Goal: Task Accomplishment & Management: Use online tool/utility

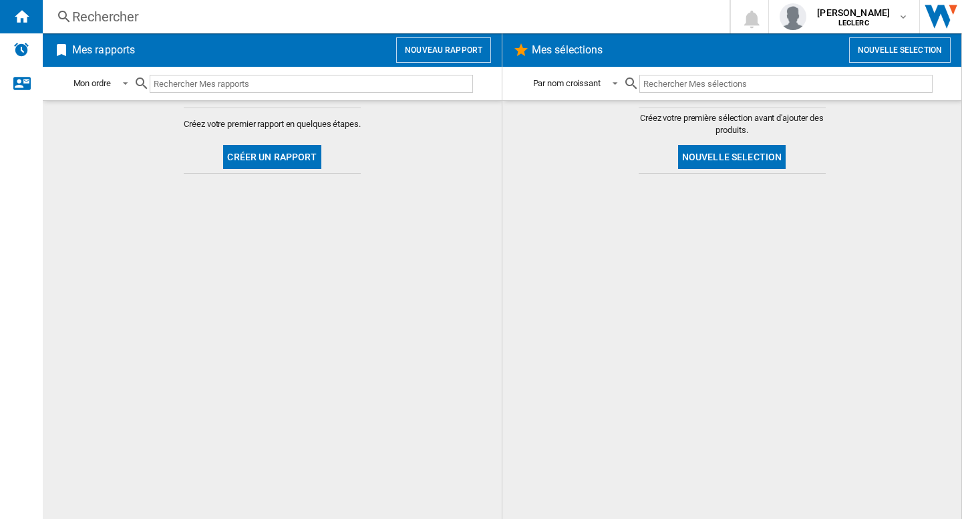
click at [459, 53] on button "Nouveau rapport" at bounding box center [443, 49] width 95 height 25
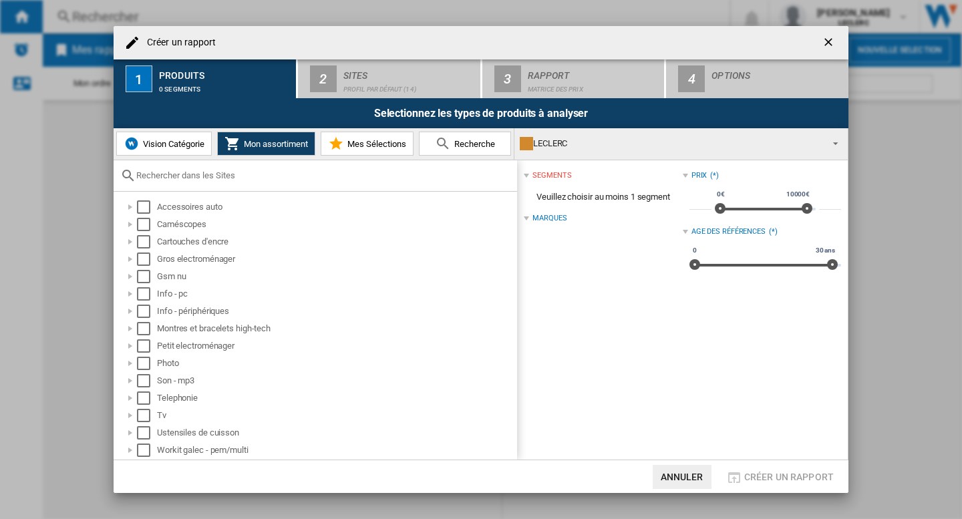
click at [629, 142] on div "LECLERC" at bounding box center [670, 143] width 301 height 19
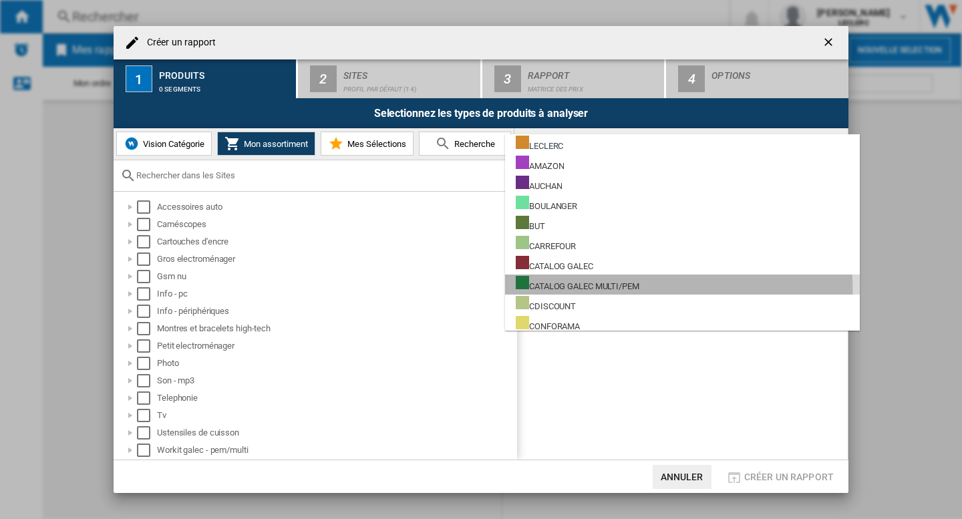
click at [605, 289] on div "CATALOG GALEC MULTI/PEM" at bounding box center [578, 284] width 124 height 17
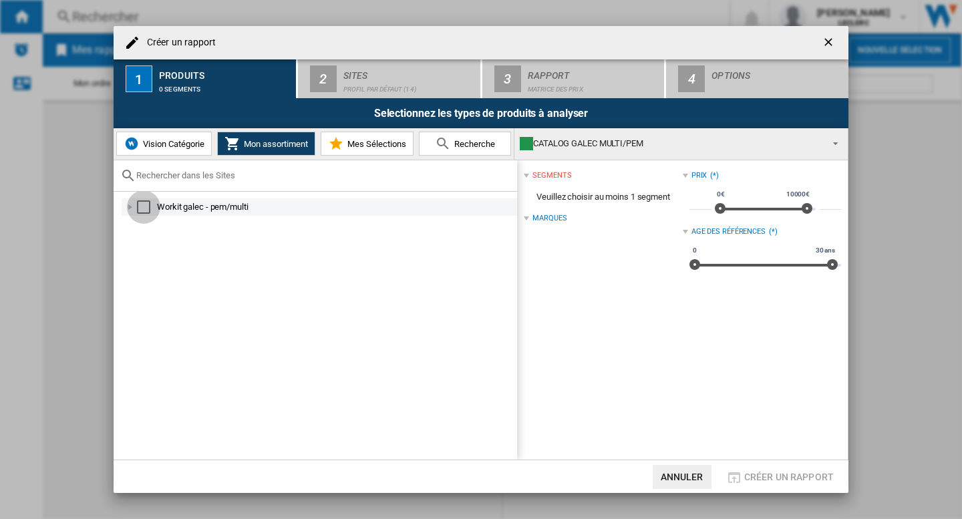
click at [148, 206] on div "Select" at bounding box center [143, 207] width 13 height 13
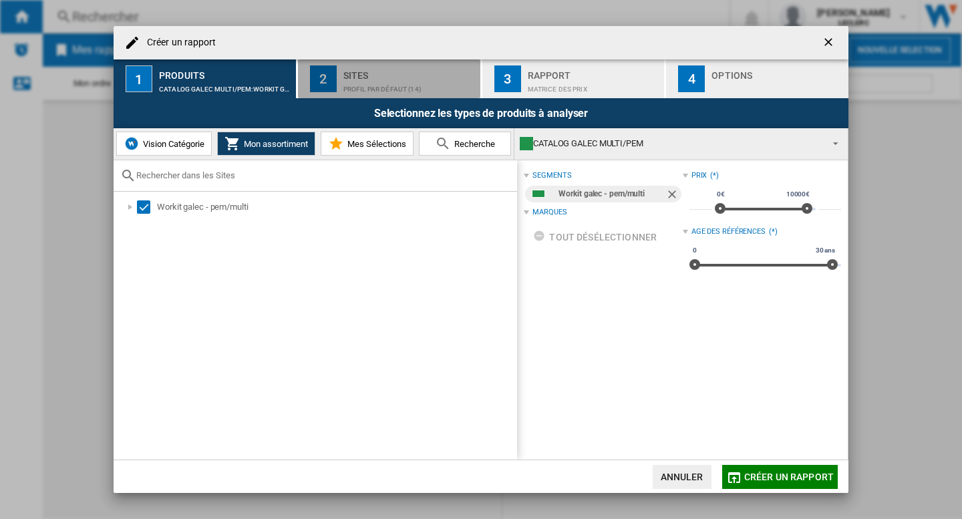
click at [401, 80] on div "Profil par défaut (14)" at bounding box center [410, 86] width 132 height 14
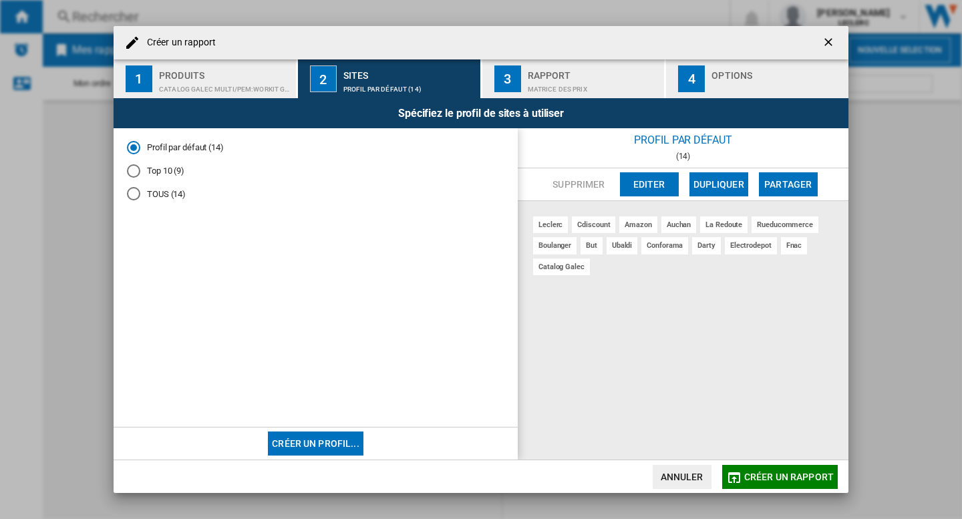
click at [545, 76] on div "Rapport" at bounding box center [594, 72] width 132 height 14
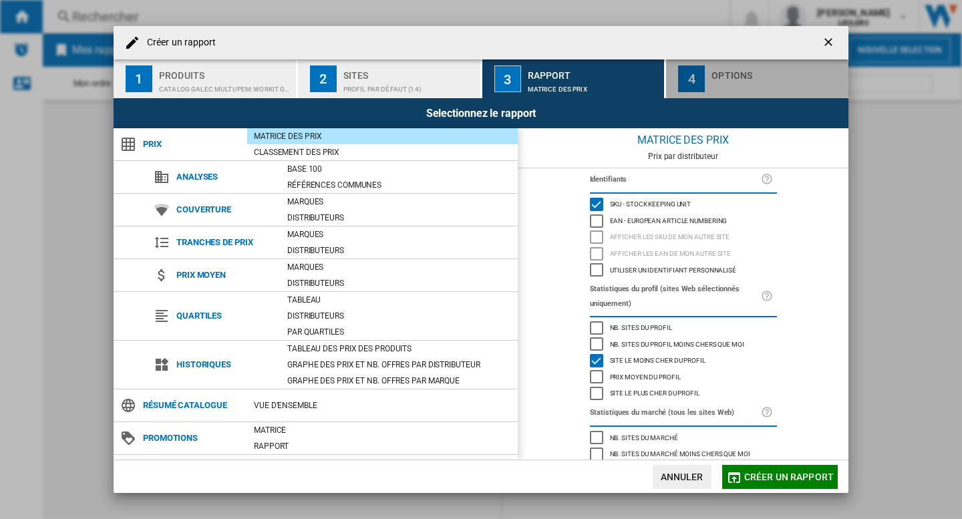
click at [715, 74] on div "Options" at bounding box center [778, 72] width 132 height 14
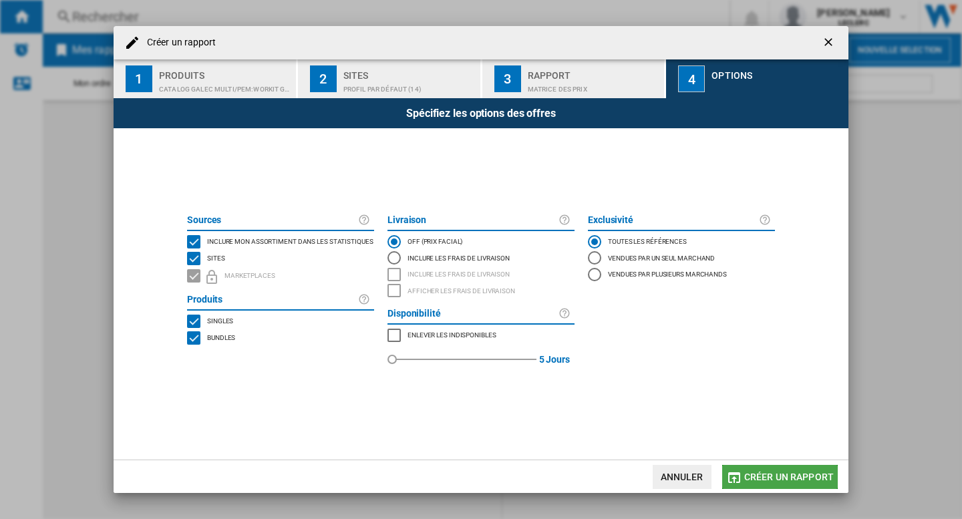
click at [765, 482] on span "Créer un rapport" at bounding box center [790, 477] width 90 height 11
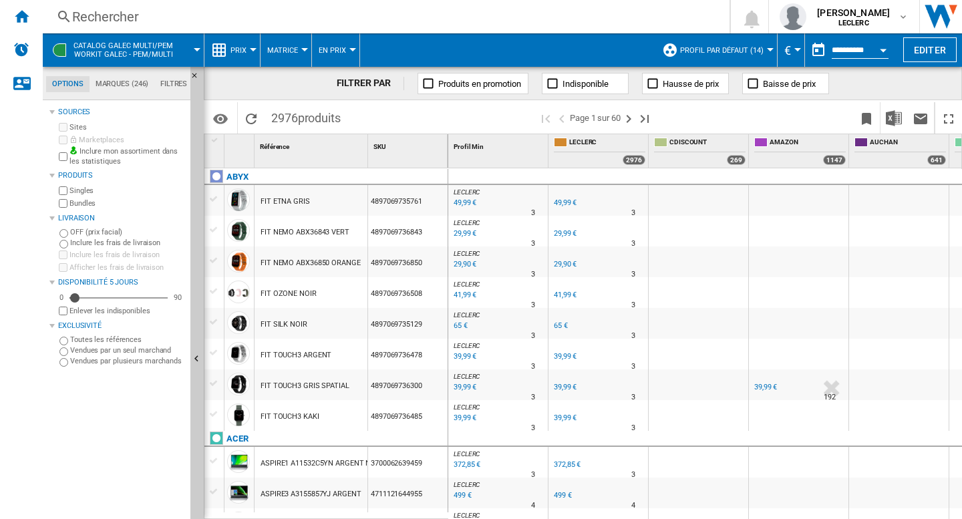
click at [767, 49] on div at bounding box center [770, 49] width 7 height 3
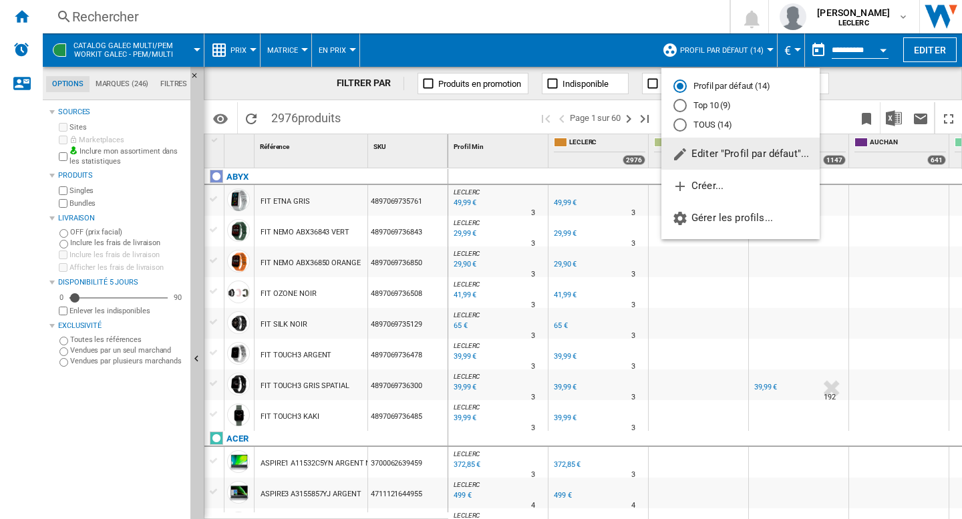
click at [742, 156] on span "Editer "Profil par défaut"..." at bounding box center [740, 154] width 137 height 12
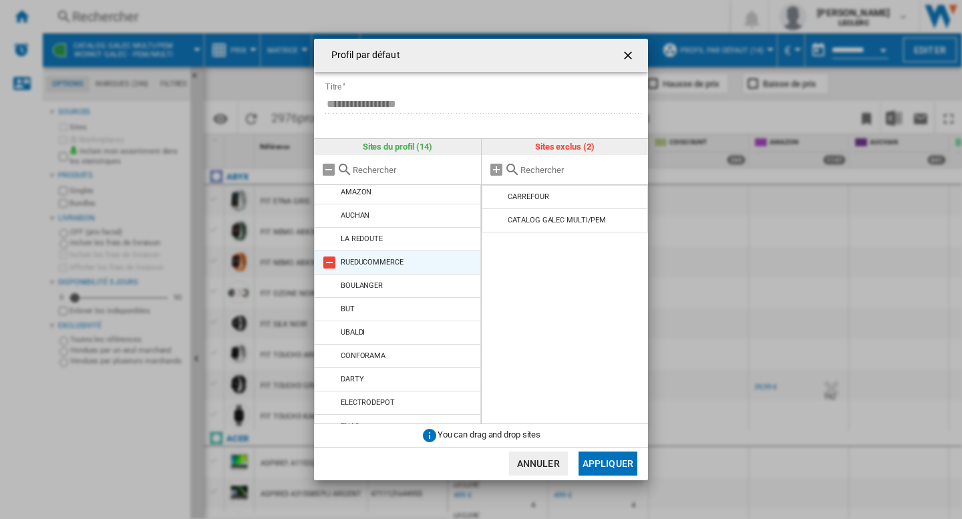
scroll to position [90, 0]
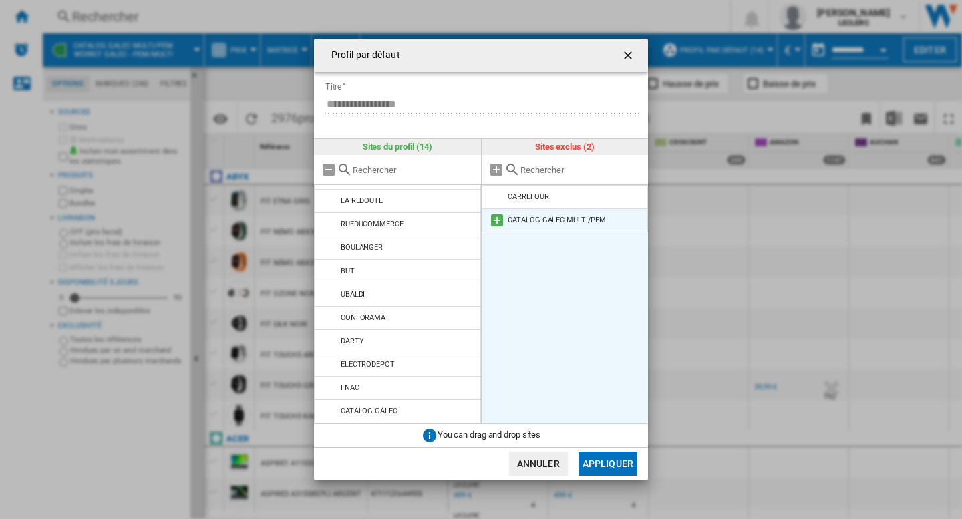
click at [500, 220] on md-icon at bounding box center [497, 221] width 16 height 16
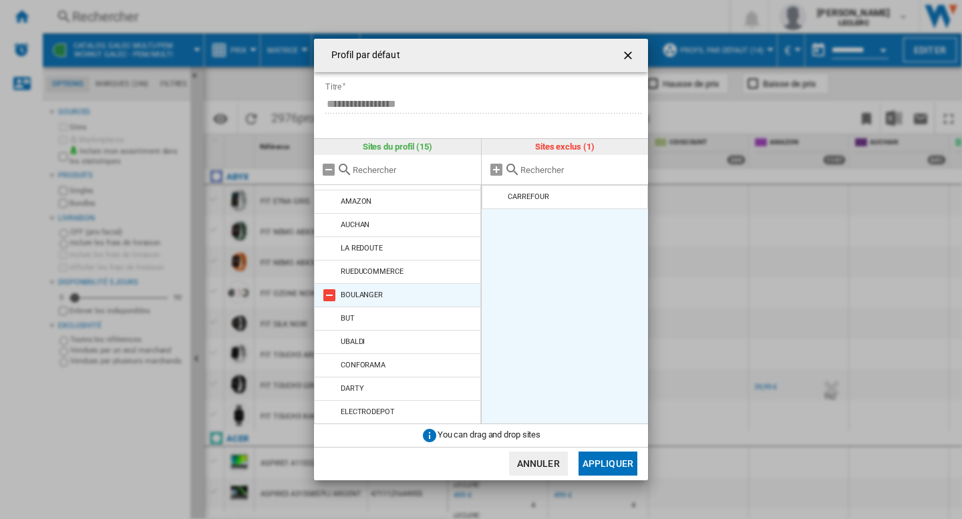
scroll to position [113, 0]
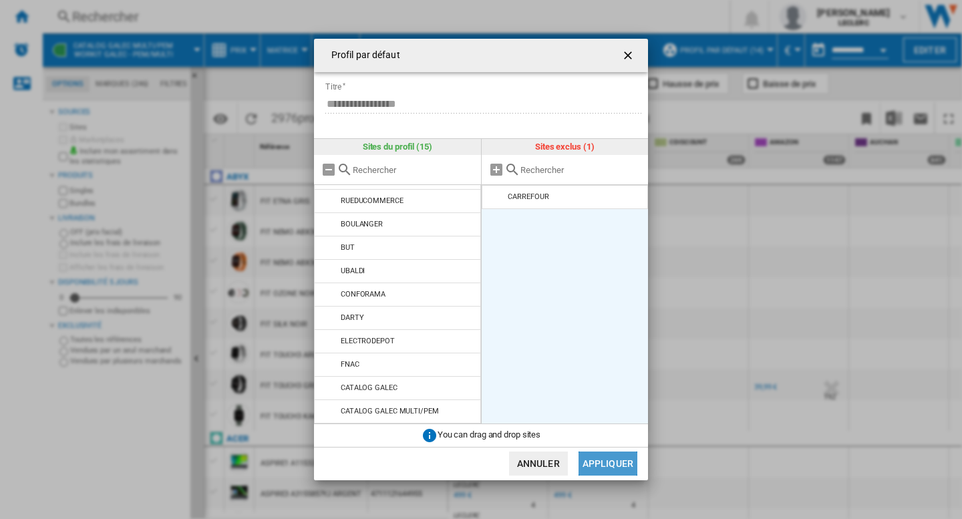
click at [608, 463] on button "Appliquer" at bounding box center [608, 464] width 59 height 24
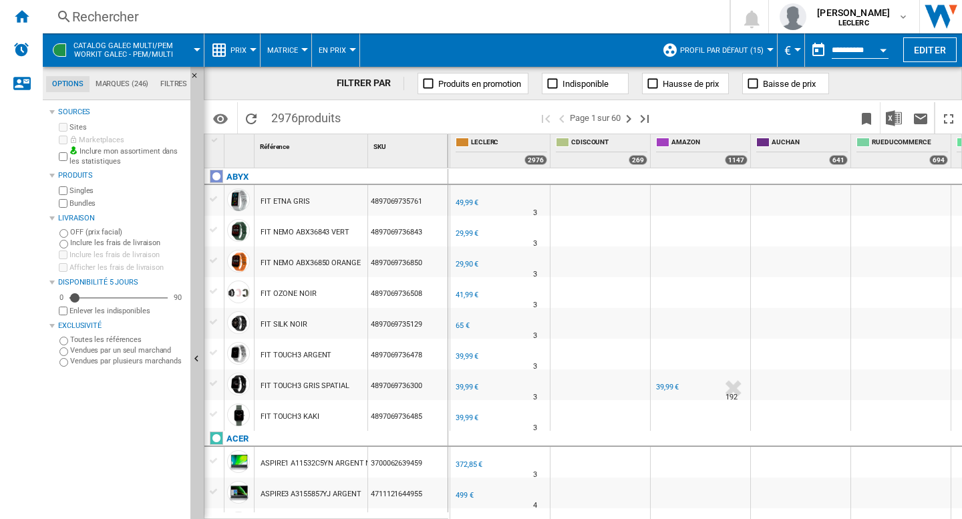
scroll to position [0, 0]
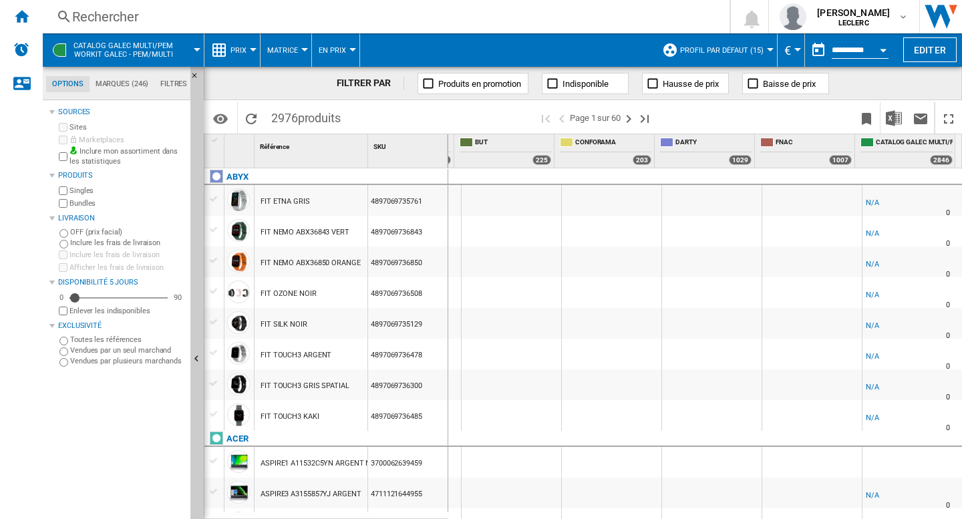
click at [192, 44] on span at bounding box center [194, 49] width 5 height 33
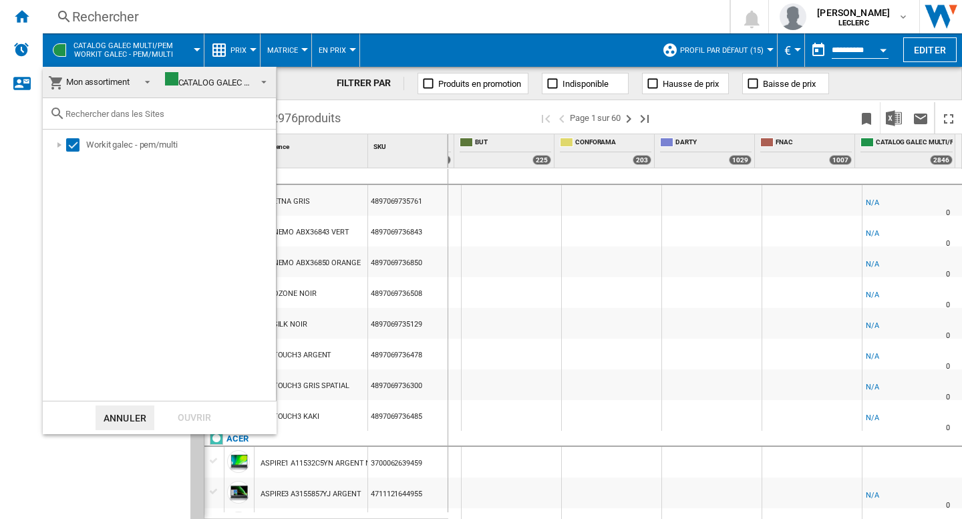
click at [499, 220] on md-backdrop at bounding box center [481, 259] width 962 height 519
